Goal: Entertainment & Leisure: Consume media (video, audio)

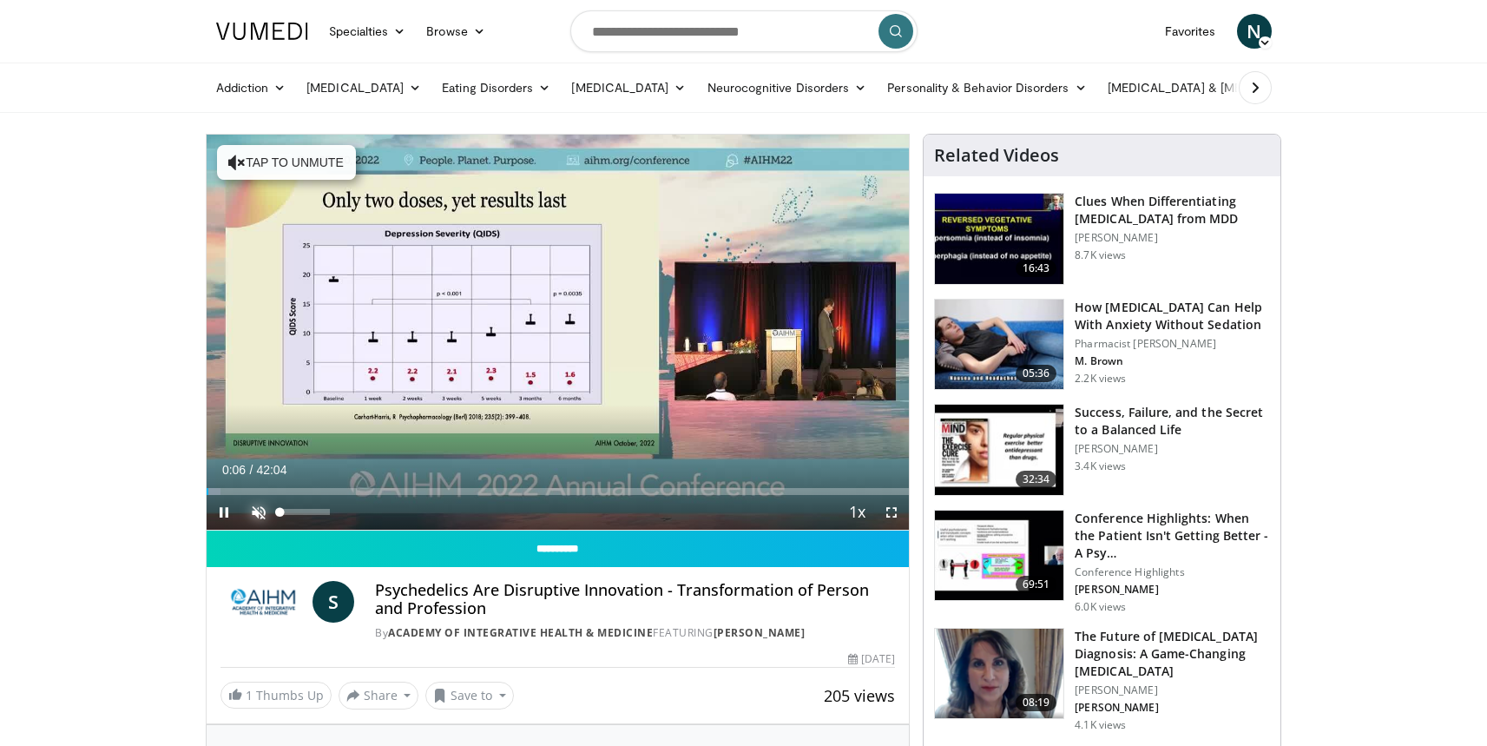
click at [260, 509] on span "Video Player" at bounding box center [258, 512] width 35 height 35
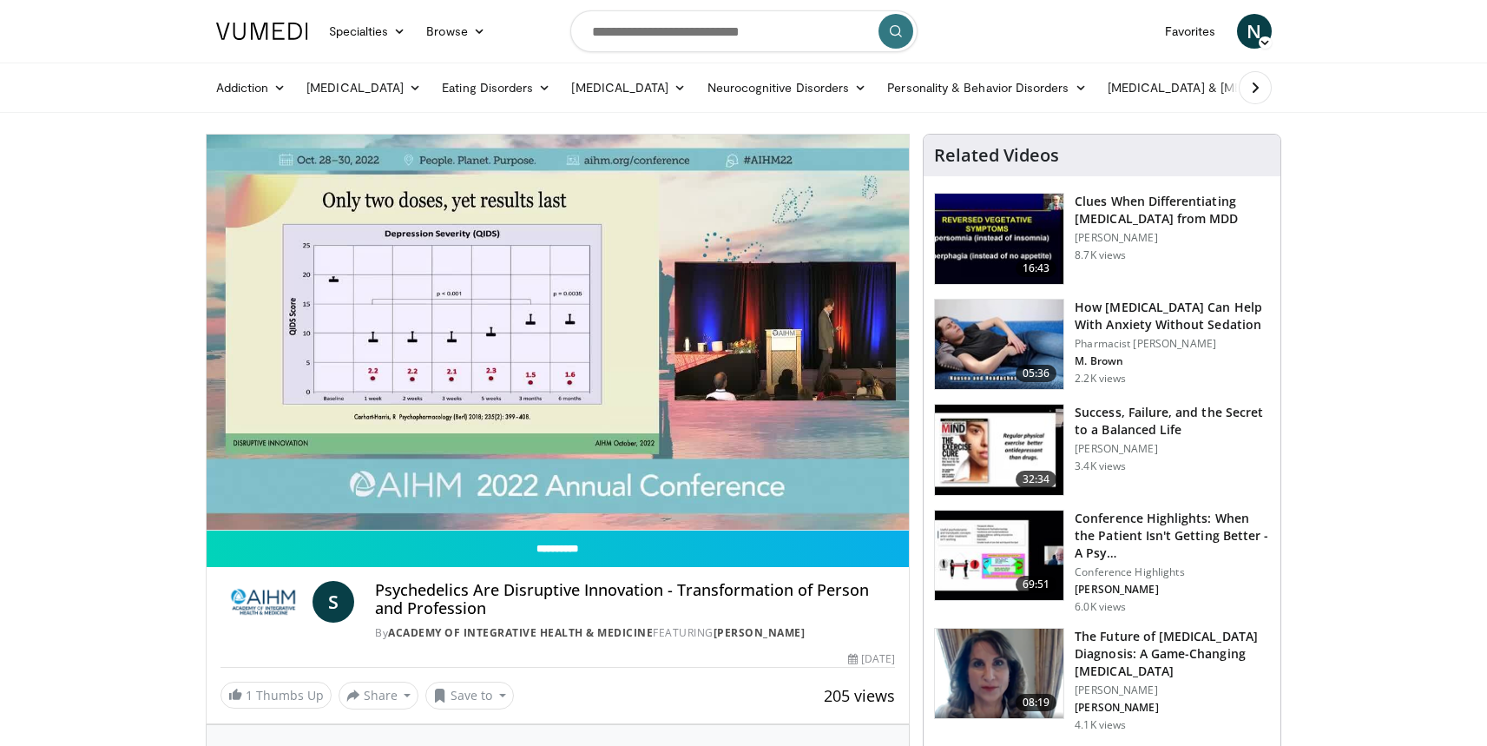
click at [1014, 346] on img at bounding box center [999, 344] width 128 height 90
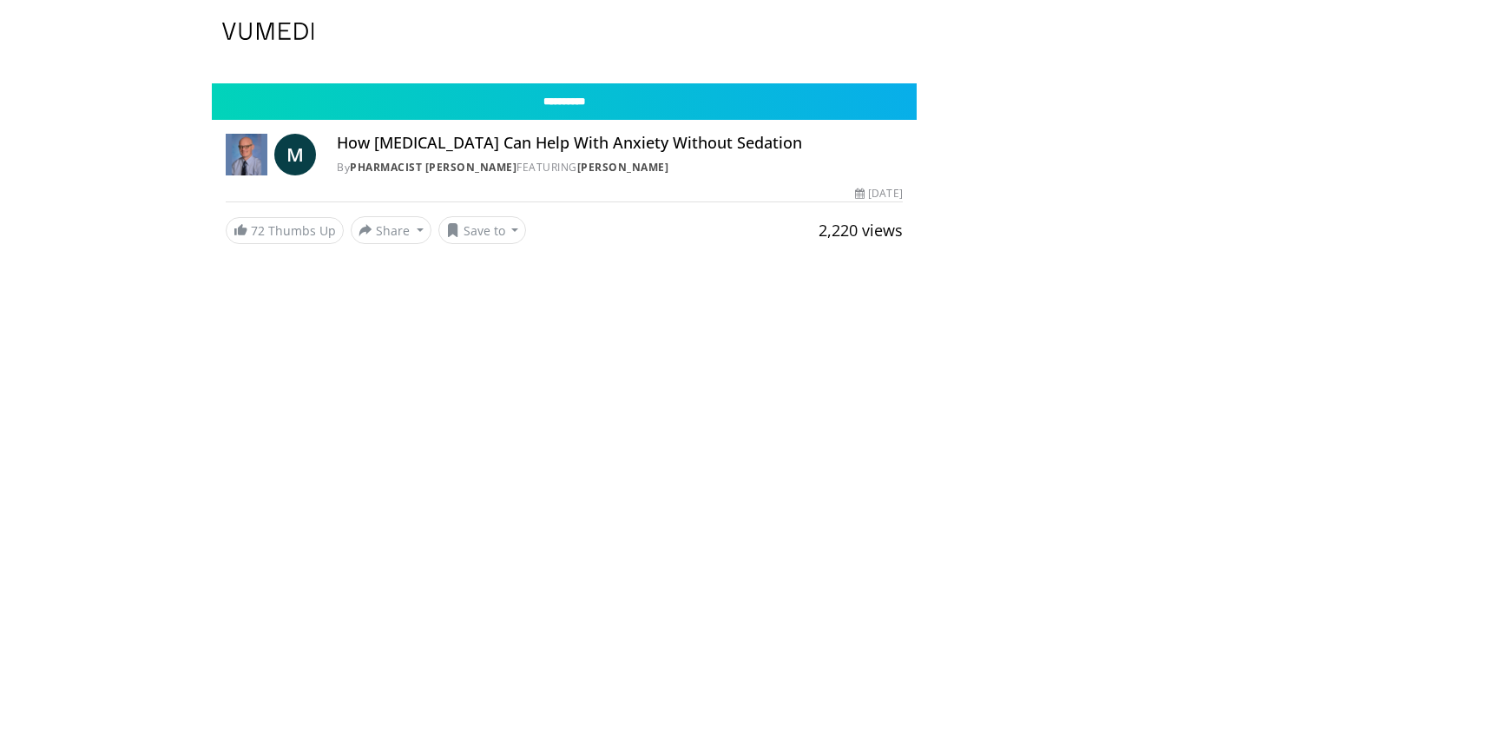
click at [995, 338] on body "Specialties Adult & Family Medicine Allergy, [MEDICAL_DATA], Immunology Anesthe…" at bounding box center [750, 373] width 1500 height 746
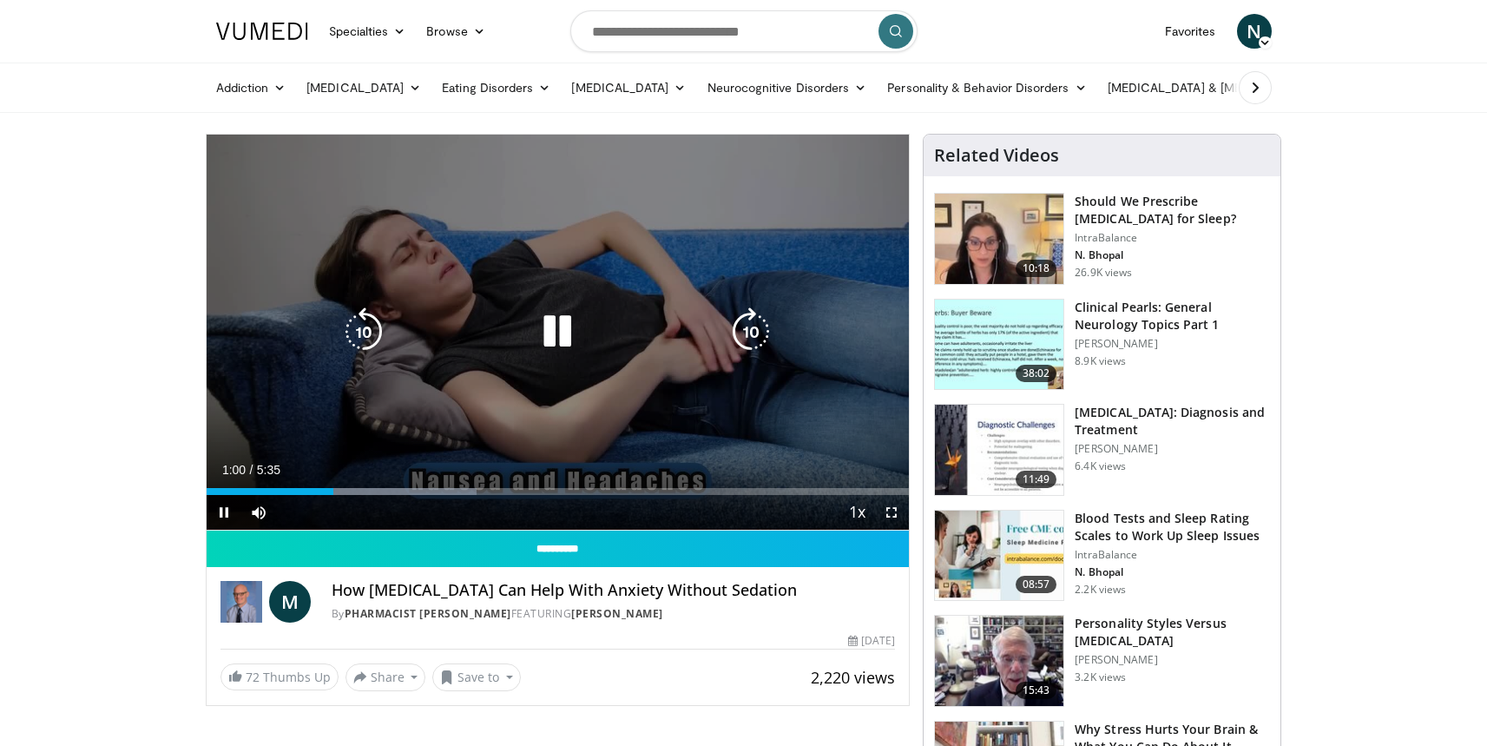
click at [569, 335] on icon "Video Player" at bounding box center [557, 331] width 49 height 49
